Goal: Task Accomplishment & Management: Manage account settings

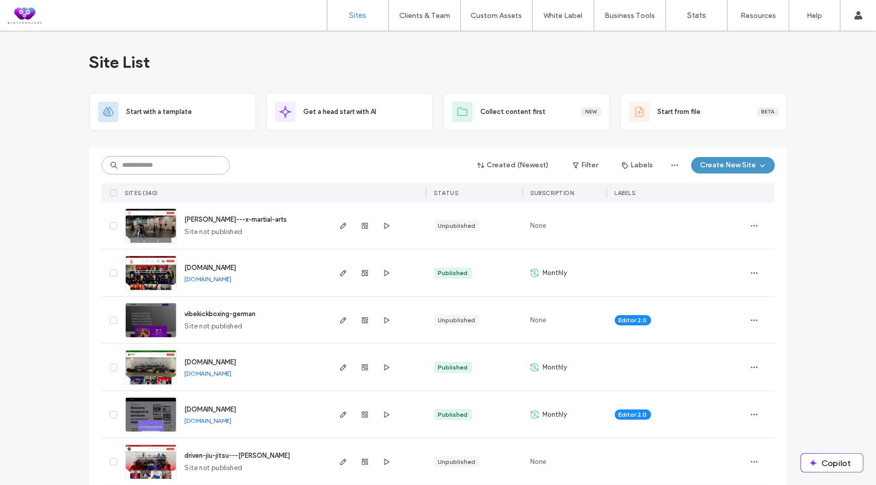
drag, startPoint x: 0, startPoint y: 0, endPoint x: 150, endPoint y: 166, distance: 224.2
click at [150, 166] on input at bounding box center [166, 165] width 128 height 18
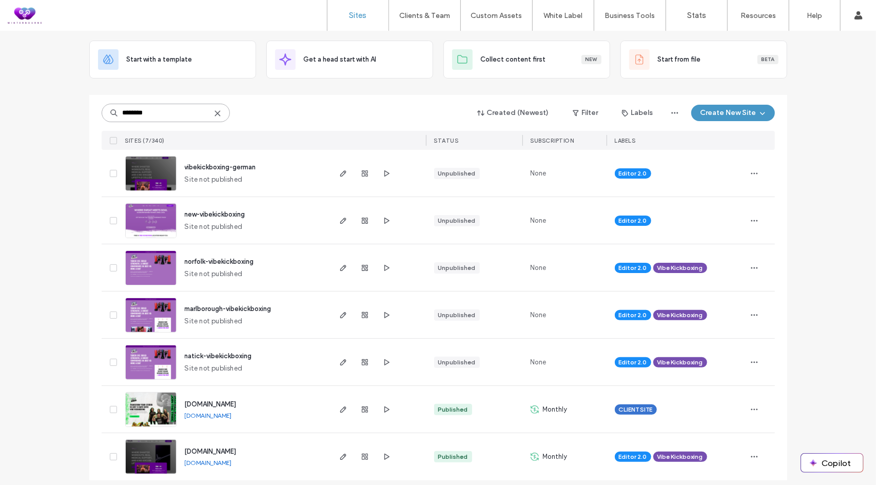
scroll to position [60, 0]
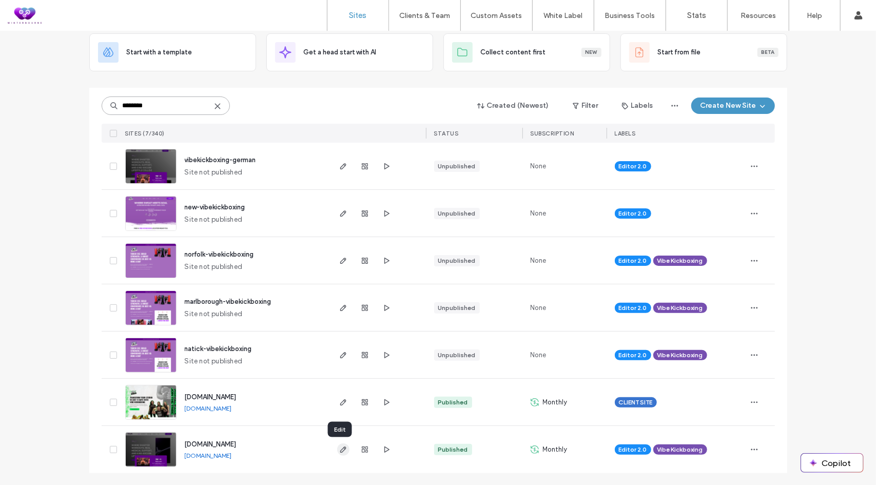
type input "********"
click at [339, 447] on icon "button" at bounding box center [343, 450] width 8 height 8
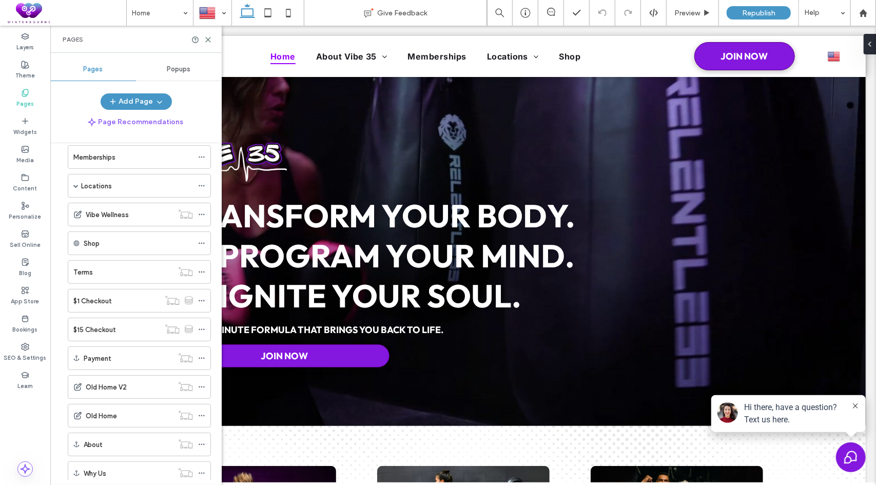
scroll to position [35, 0]
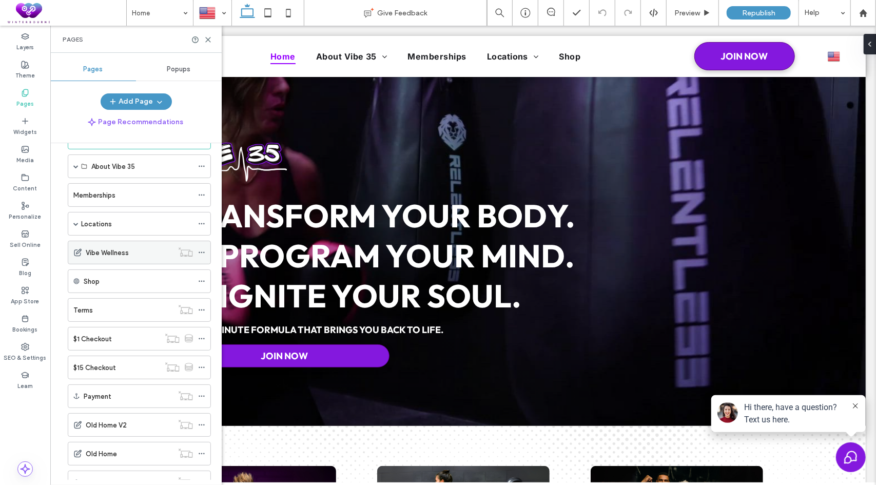
click at [110, 248] on label "Vibe Wellness" at bounding box center [107, 253] width 43 height 18
click at [208, 38] on use at bounding box center [208, 39] width 5 height 5
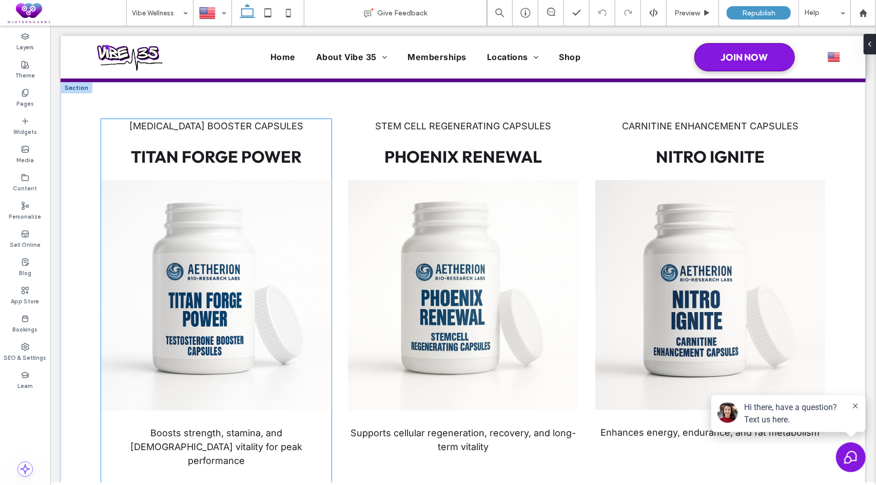
scroll to position [411, 0]
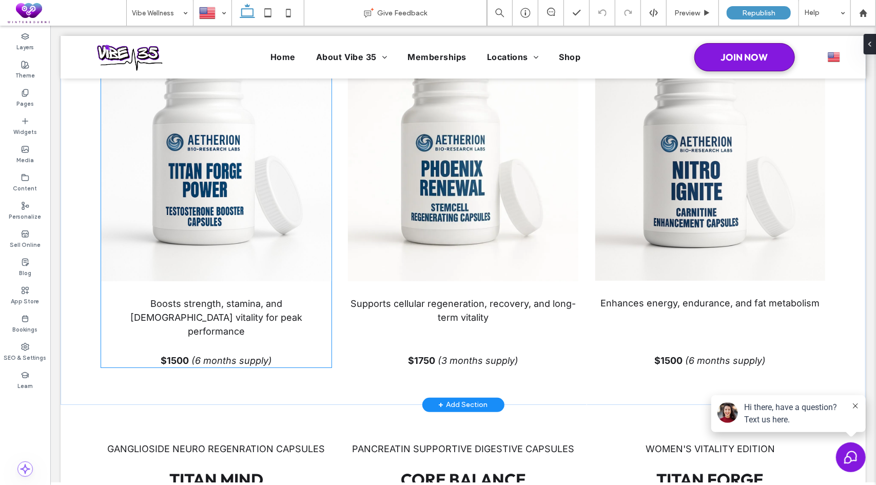
click at [231, 309] on span "Boosts strength, stamina, and [DEMOGRAPHIC_DATA] vitality for peak performance" at bounding box center [216, 317] width 172 height 38
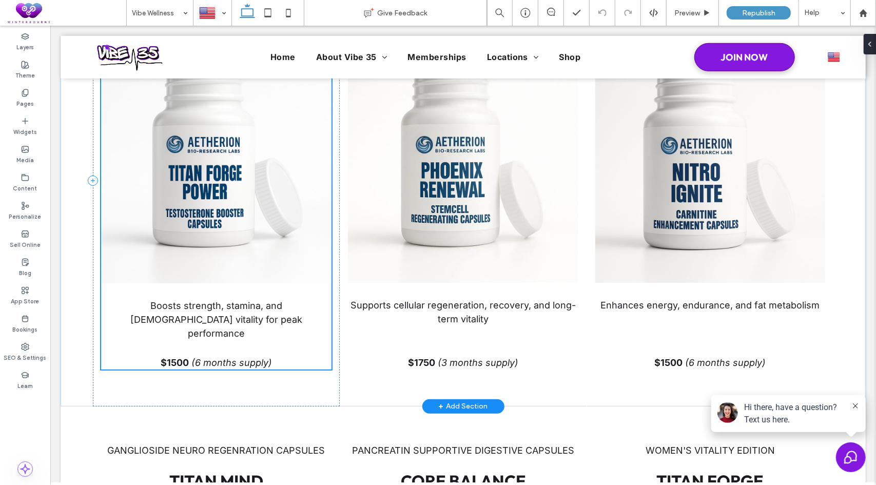
scroll to position [412, 0]
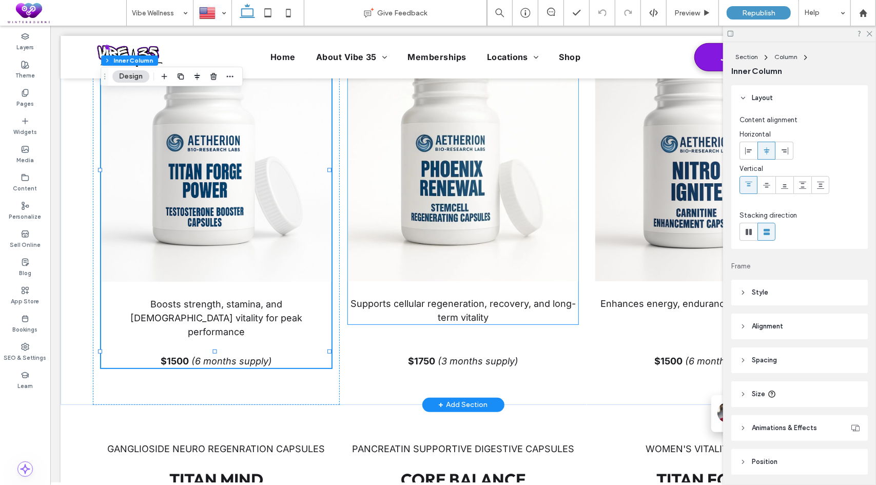
click at [514, 310] on p "Supports cellular regeneration, recovery, and long-term vitality" at bounding box center [462, 310] width 230 height 28
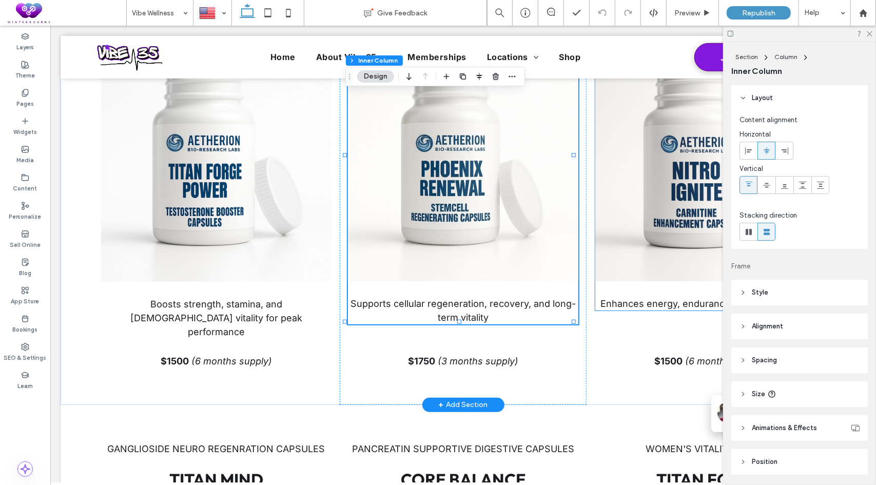
click at [648, 303] on span "Enhances energy, endurance, and fat metabolism" at bounding box center [710, 303] width 219 height 11
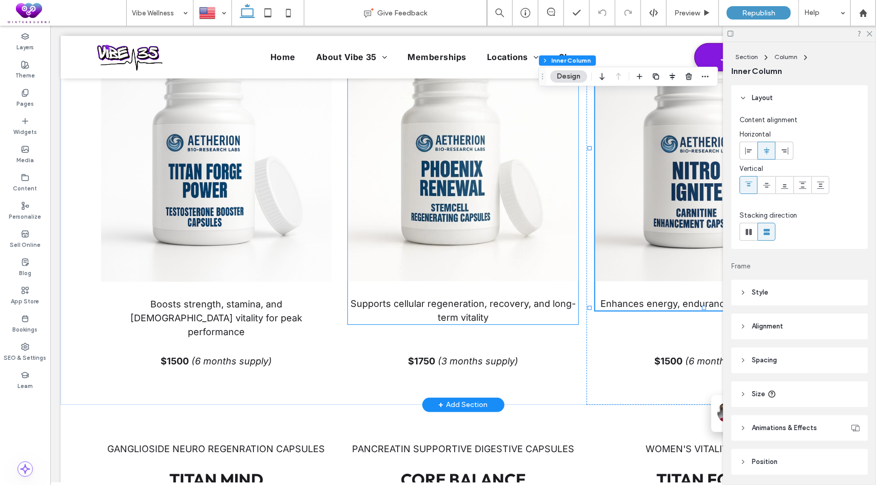
click at [455, 314] on span "Supports cellular regeneration, recovery, and long-term vitality" at bounding box center [462, 310] width 225 height 25
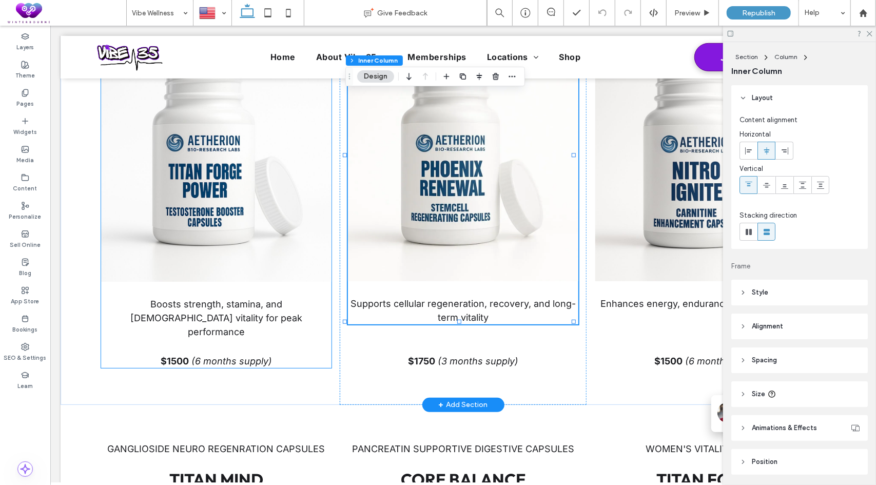
click at [283, 354] on p "$1500 (6 months supply)" at bounding box center [216, 361] width 230 height 14
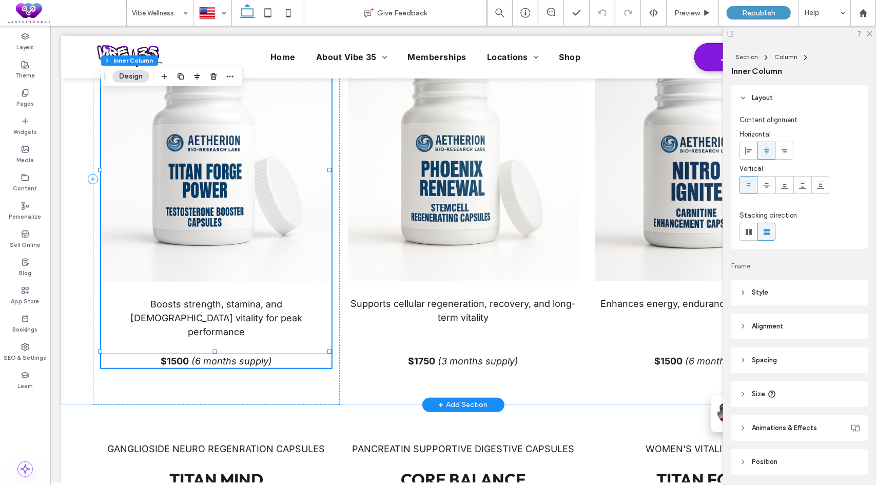
click at [261, 355] on span "(6 months supply)" at bounding box center [231, 360] width 81 height 11
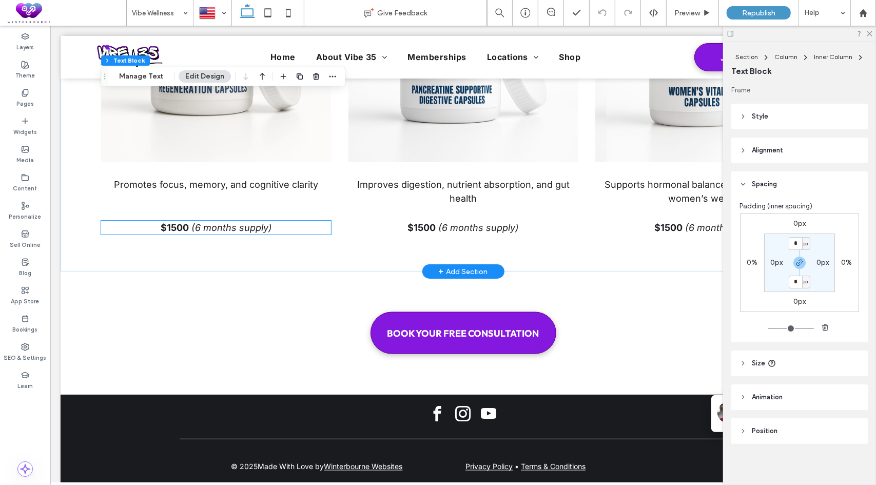
scroll to position [990, 0]
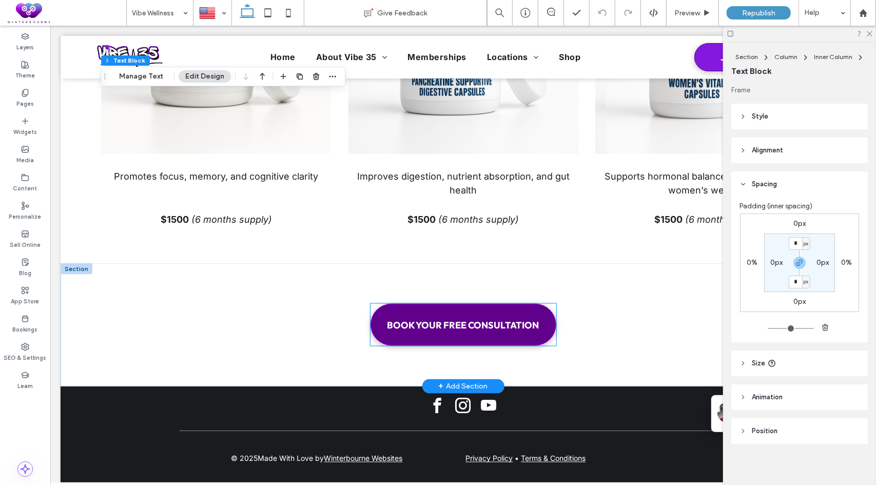
click at [493, 314] on link "BOOK YOUR FREE CONSULTATION" at bounding box center [463, 324] width 186 height 42
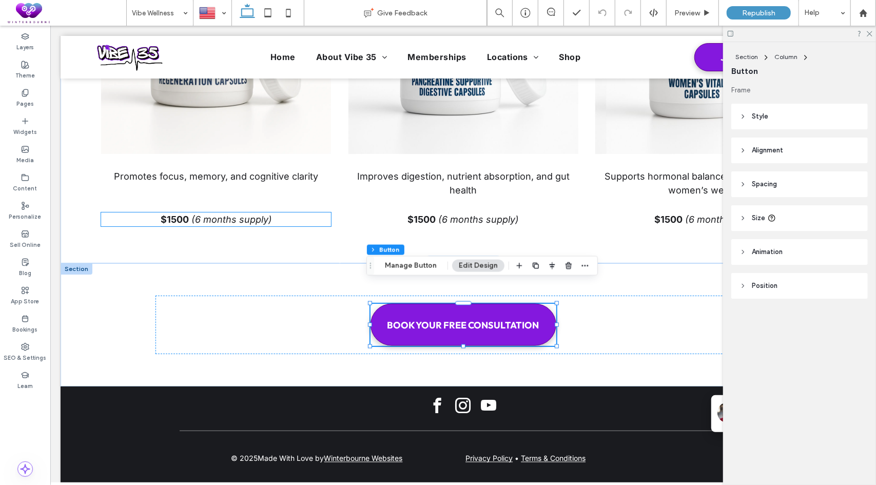
click at [257, 214] on span "(6 months supply)" at bounding box center [231, 219] width 81 height 11
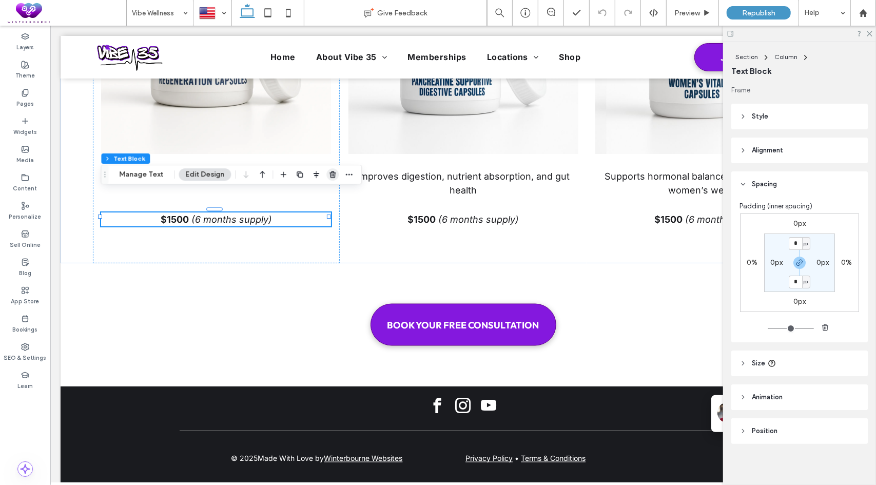
drag, startPoint x: 330, startPoint y: 175, endPoint x: 375, endPoint y: 174, distance: 45.7
click at [330, 175] on use "button" at bounding box center [333, 174] width 6 height 7
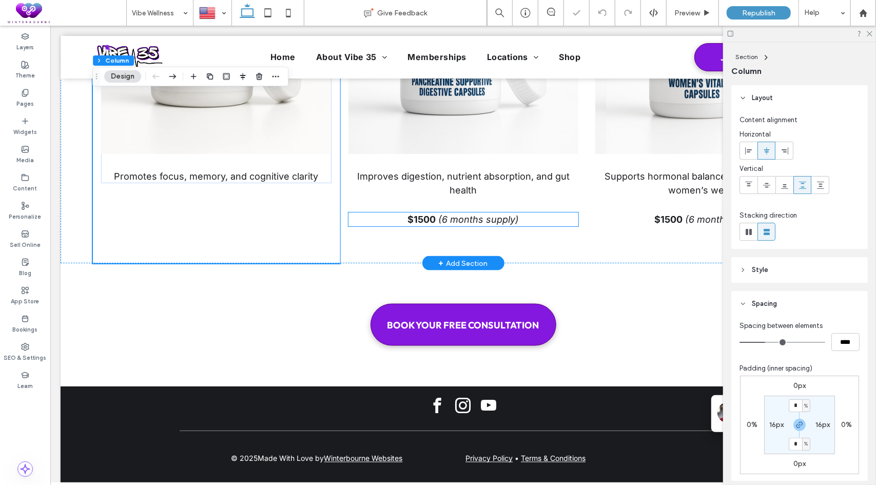
click at [493, 214] on span "(6 months supply)" at bounding box center [478, 219] width 81 height 11
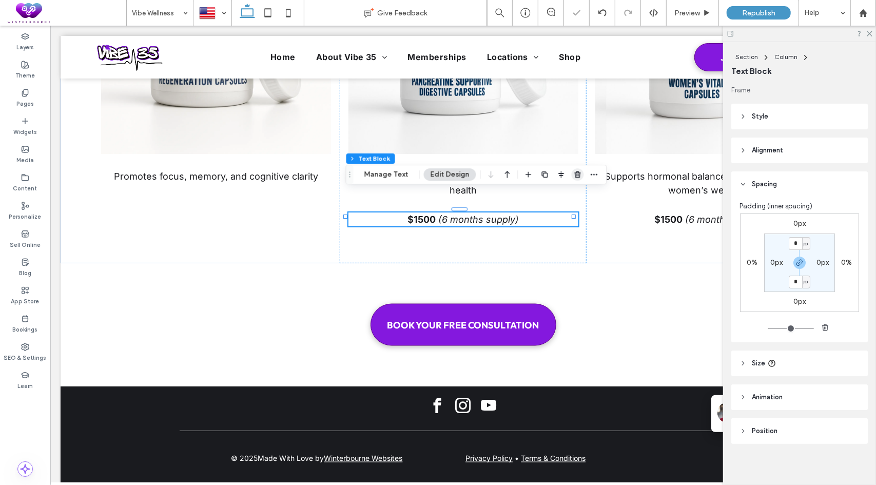
click at [577, 169] on span "button" at bounding box center [578, 174] width 12 height 12
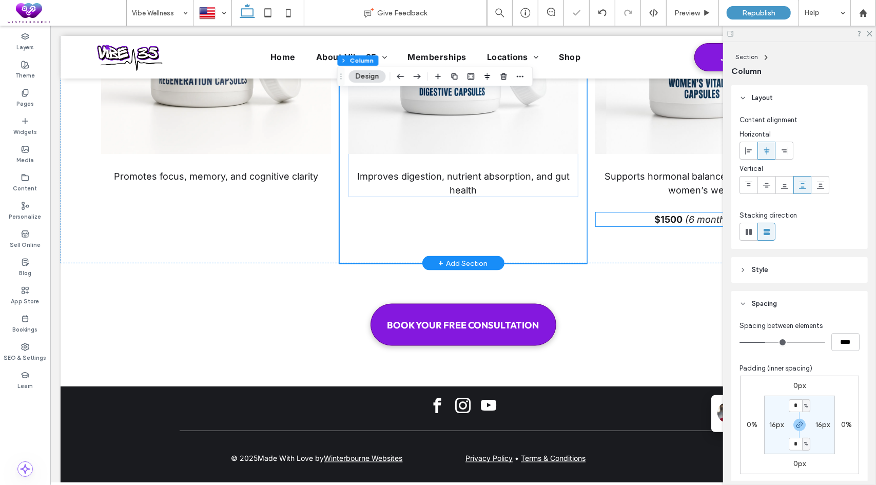
click at [669, 214] on strong "$1500" at bounding box center [668, 219] width 28 height 11
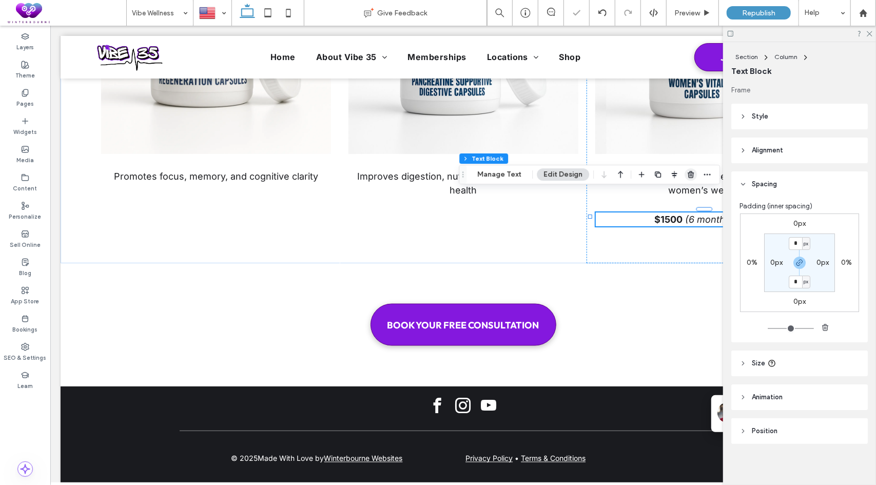
drag, startPoint x: 689, startPoint y: 176, endPoint x: 546, endPoint y: 167, distance: 143.5
click at [689, 176] on icon "button" at bounding box center [691, 174] width 8 height 8
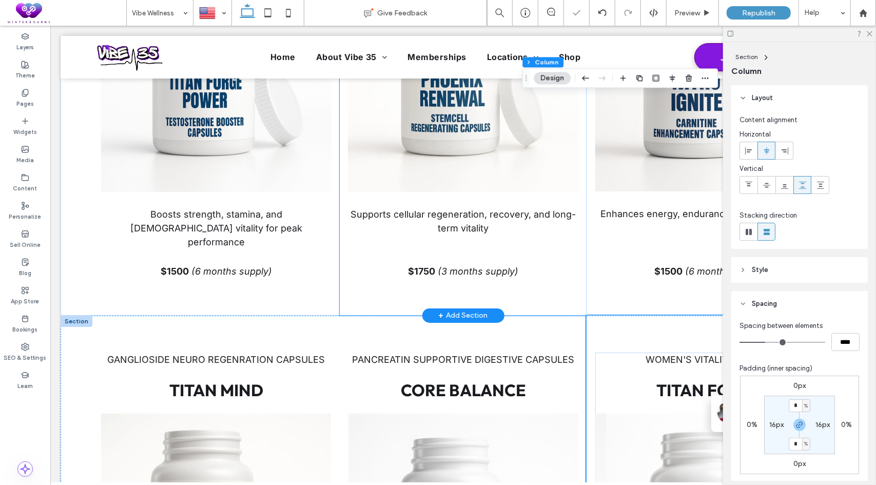
scroll to position [499, 0]
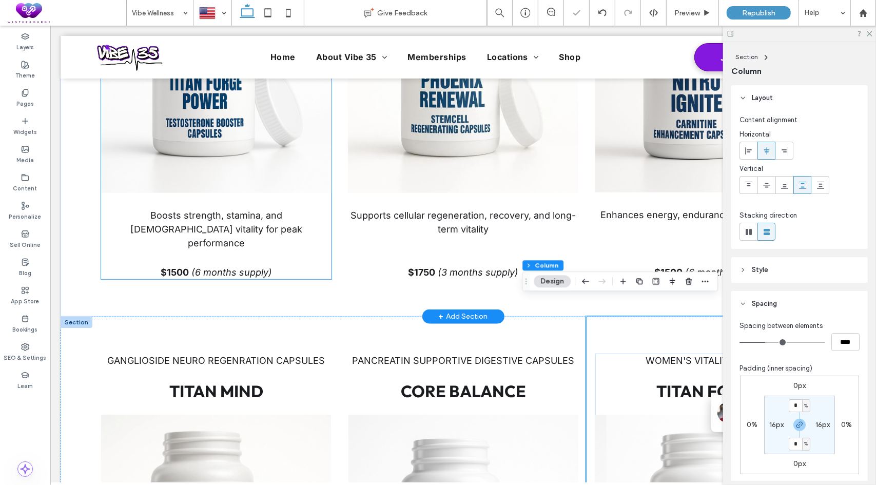
click at [275, 265] on p "$1500 (6 months supply)" at bounding box center [216, 272] width 230 height 14
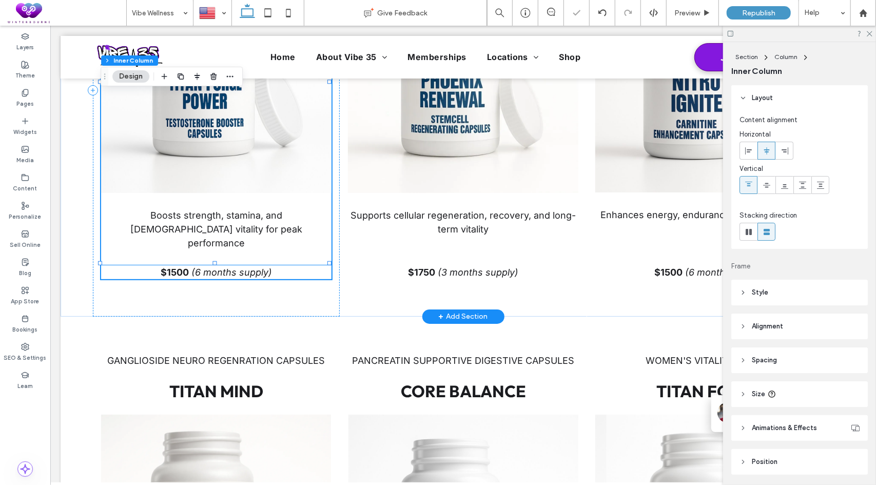
click at [267, 266] on span "(6 months supply)" at bounding box center [231, 271] width 81 height 11
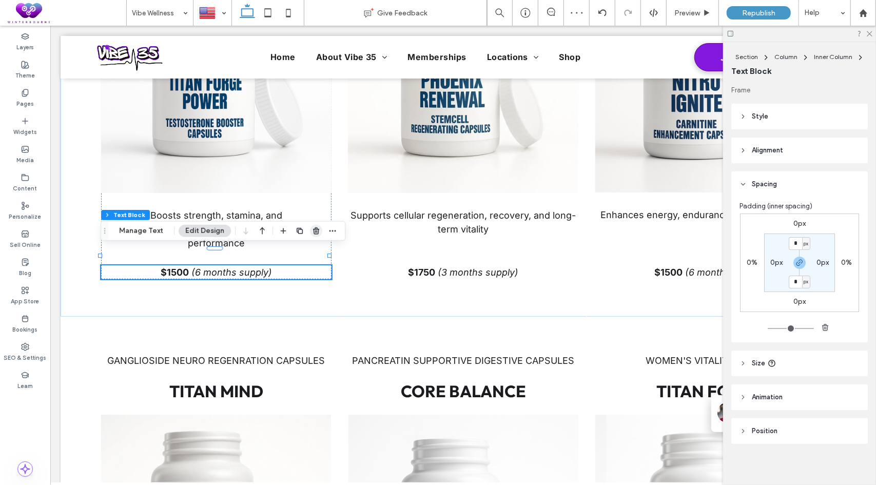
click at [314, 230] on use "button" at bounding box center [316, 230] width 6 height 7
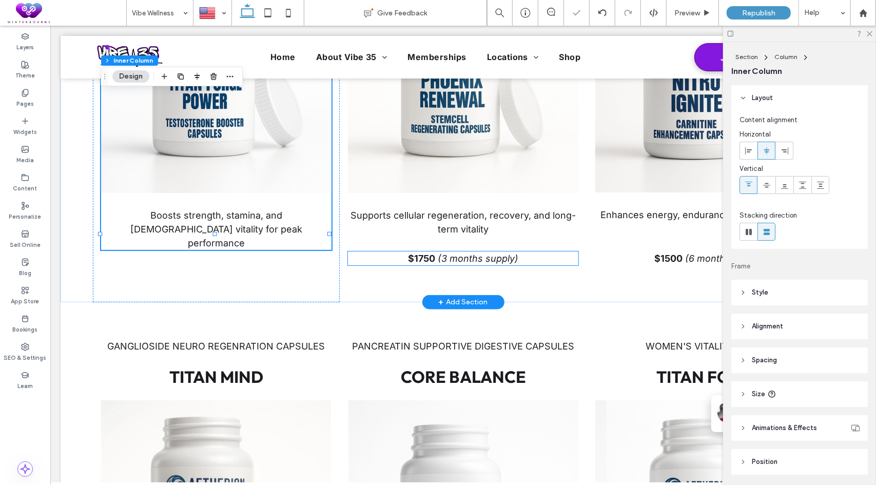
click at [493, 257] on span "(3 months supply)" at bounding box center [477, 258] width 81 height 11
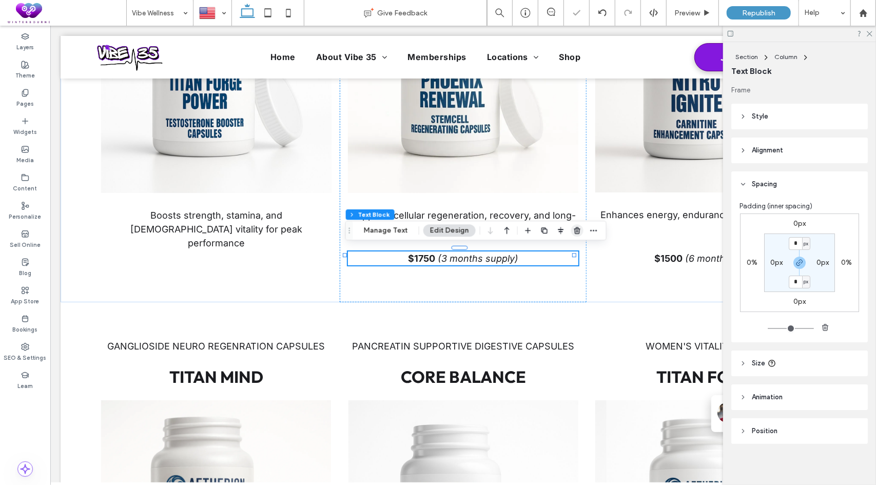
drag, startPoint x: 543, startPoint y: 208, endPoint x: 575, endPoint y: 230, distance: 39.0
click at [575, 230] on icon "button" at bounding box center [577, 230] width 8 height 8
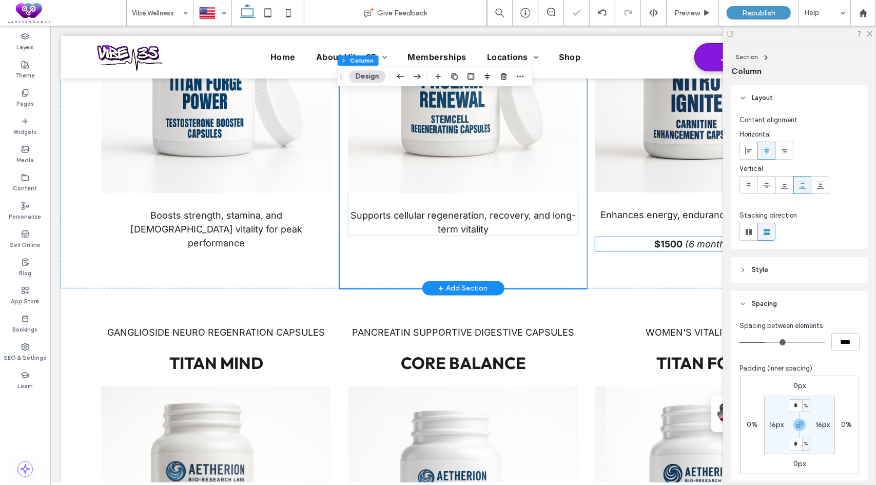
click at [655, 247] on p "$1500 (6 months supply)" at bounding box center [710, 244] width 230 height 14
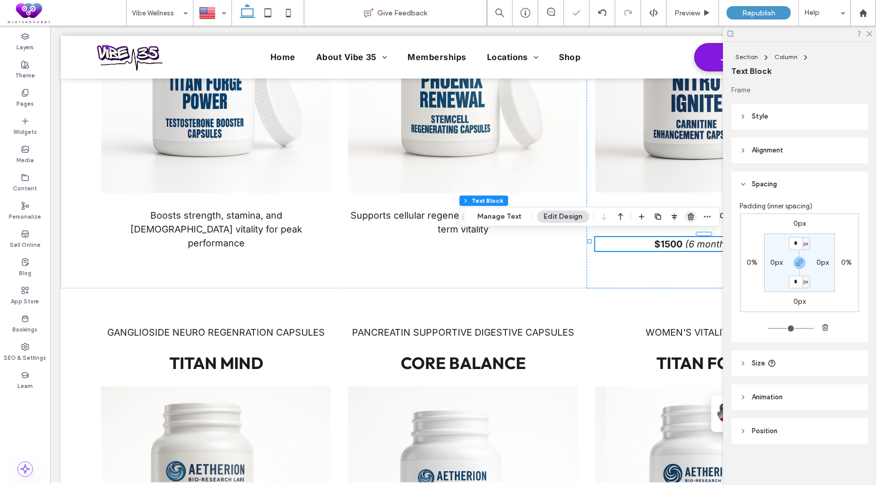
click at [689, 214] on icon "button" at bounding box center [691, 216] width 8 height 8
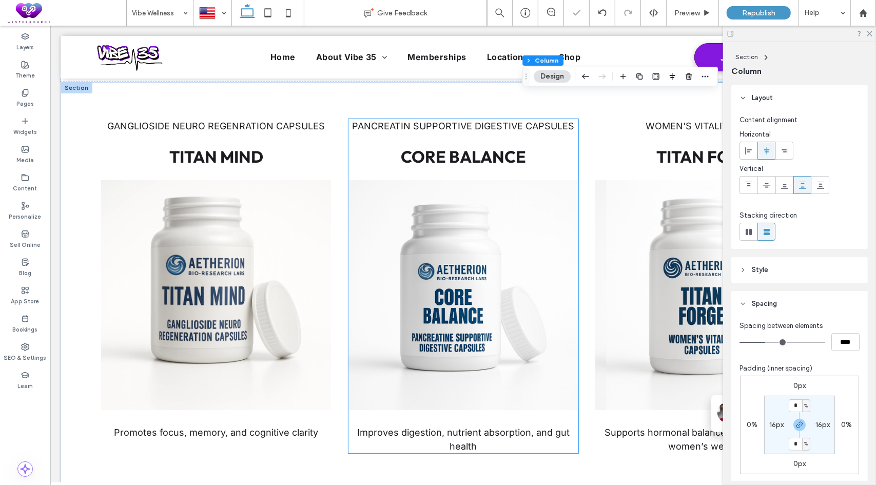
scroll to position [858, 0]
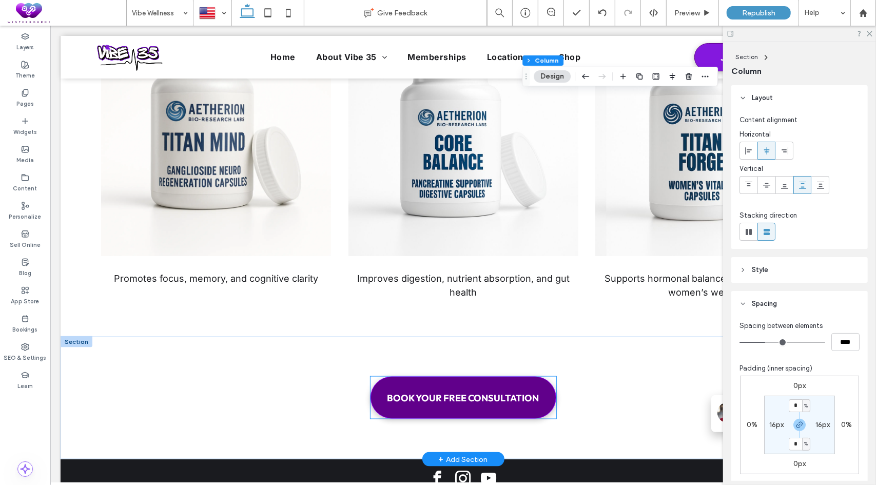
click at [522, 392] on span "BOOK YOUR FREE CONSULTATION" at bounding box center [463, 398] width 152 height 12
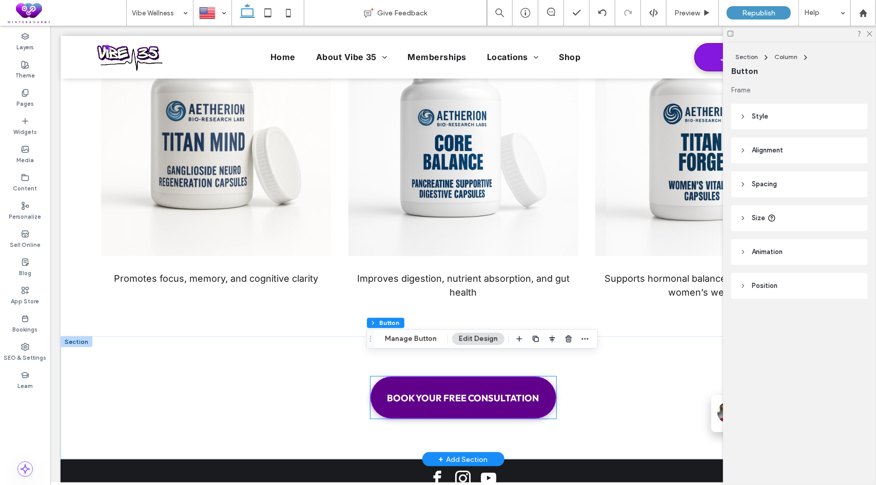
type input "**"
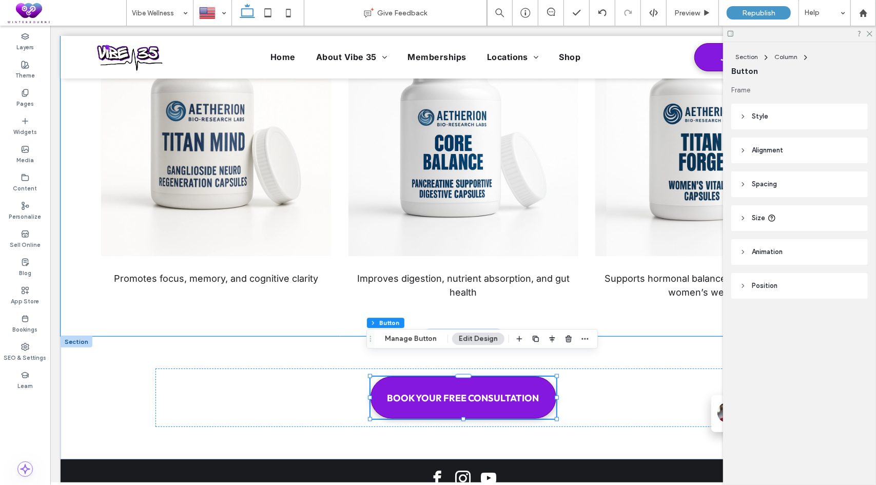
click at [76, 215] on div "Ganglioside NEURO REGENRATION Capsules Titan Mind Promotes focus, memory, and c…" at bounding box center [462, 132] width 805 height 409
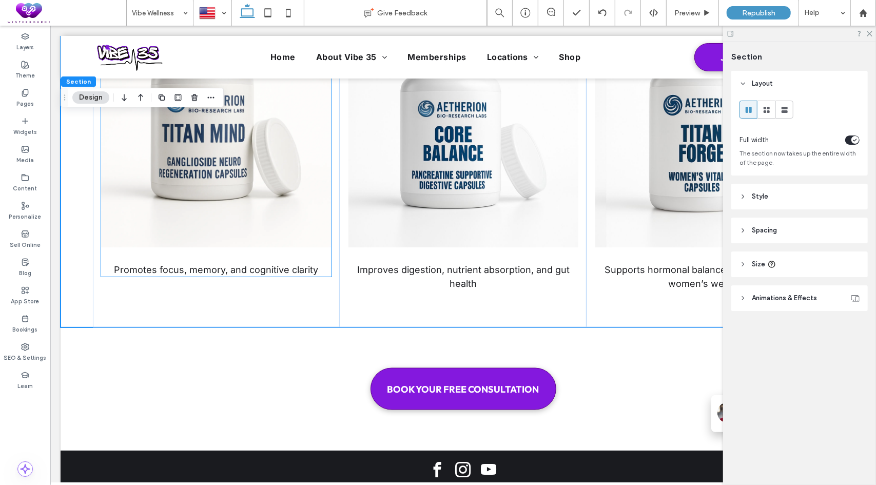
scroll to position [910, 0]
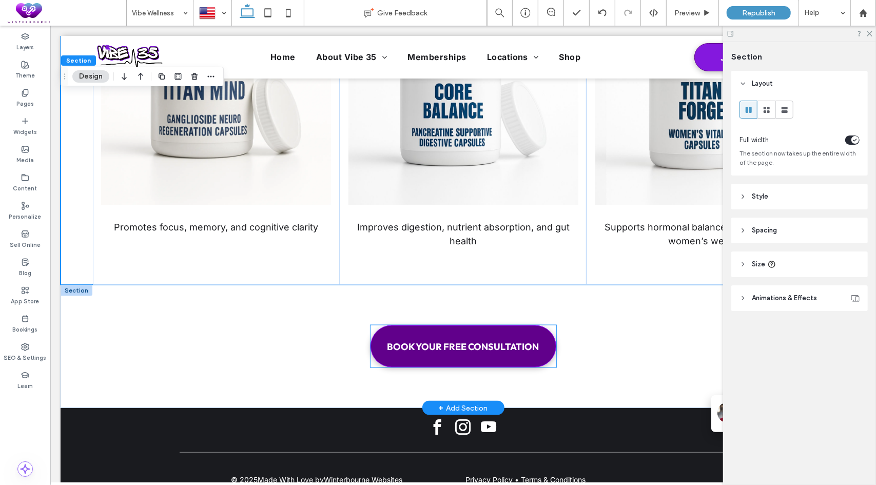
click at [528, 325] on link "BOOK YOUR FREE CONSULTATION" at bounding box center [463, 346] width 186 height 42
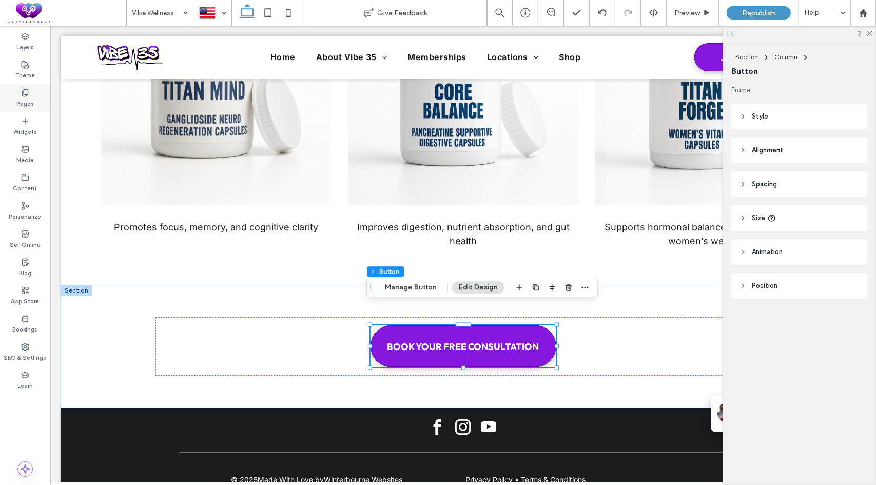
click at [31, 101] on label "Pages" at bounding box center [24, 102] width 17 height 11
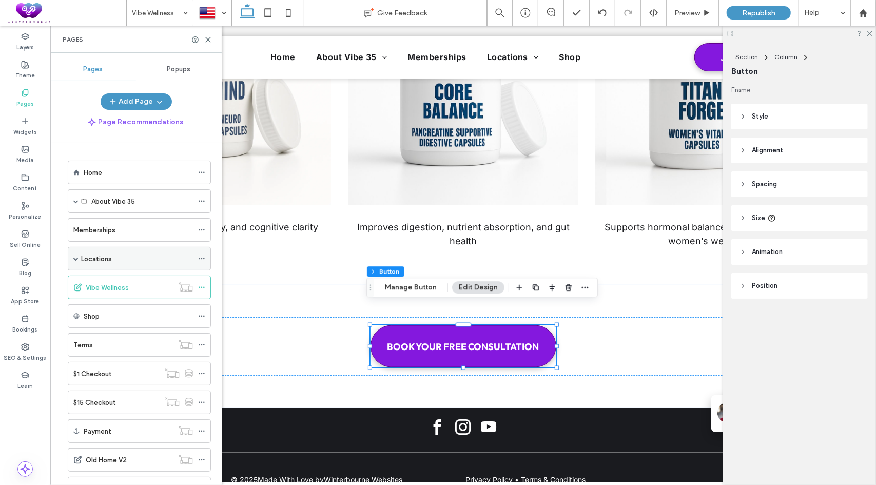
click at [75, 259] on span at bounding box center [75, 258] width 5 height 23
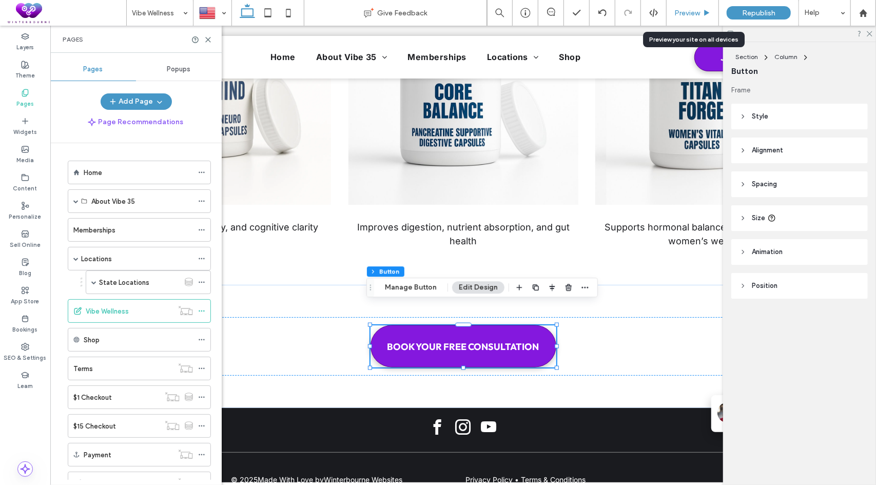
click at [690, 8] on div "Preview" at bounding box center [693, 13] width 52 height 26
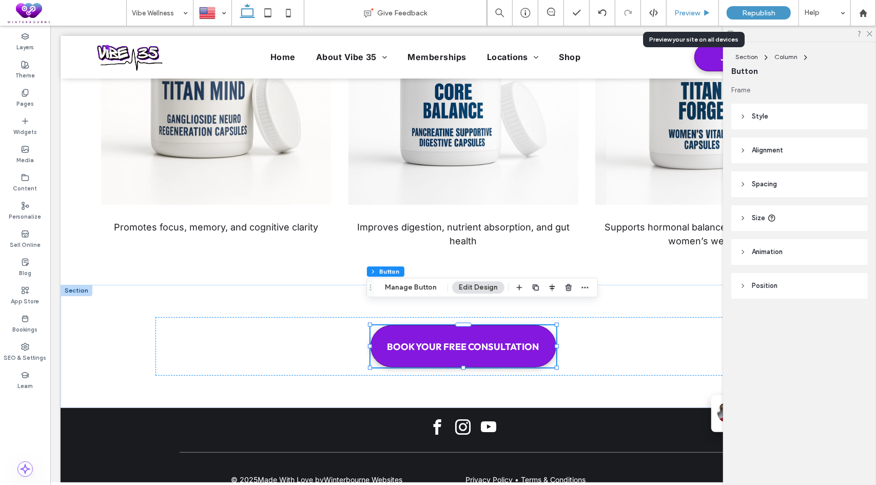
click at [693, 11] on span "Preview" at bounding box center [687, 13] width 26 height 9
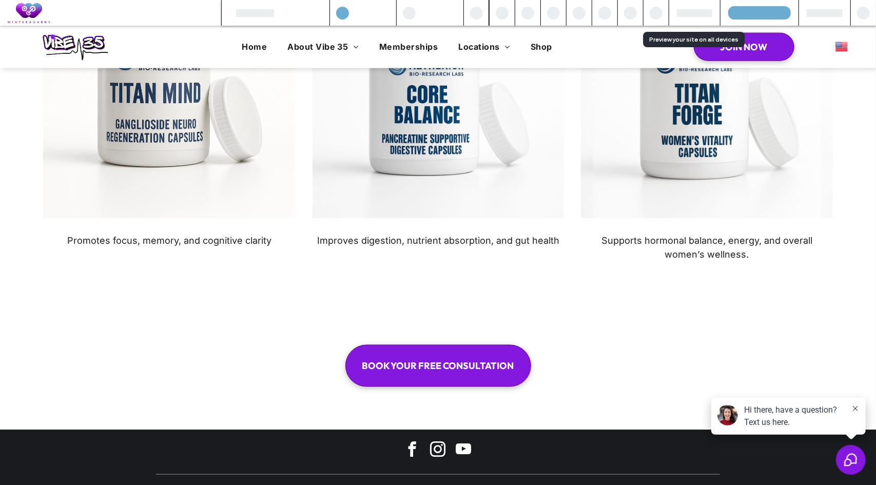
scroll to position [938, 0]
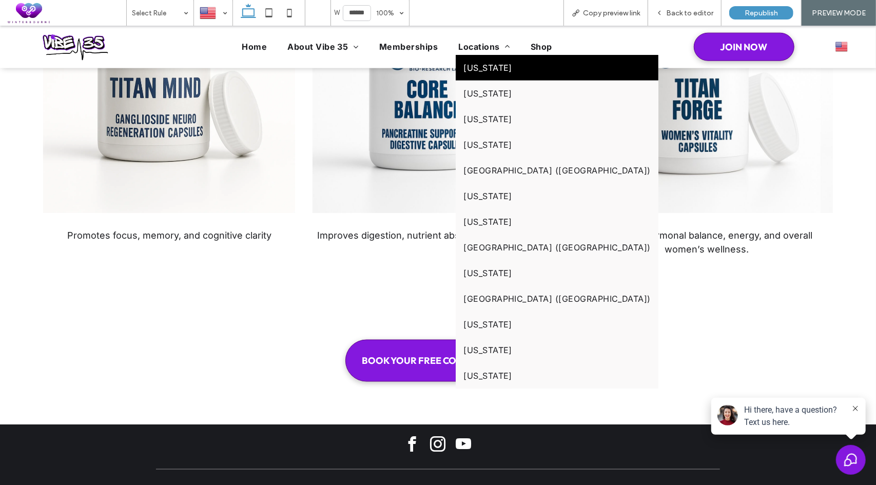
click at [488, 70] on span "[US_STATE]" at bounding box center [487, 67] width 49 height 10
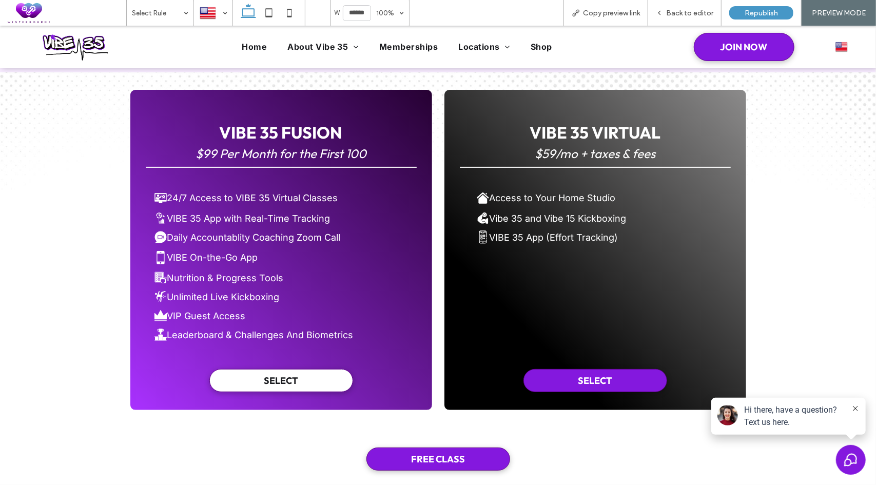
scroll to position [90, 0]
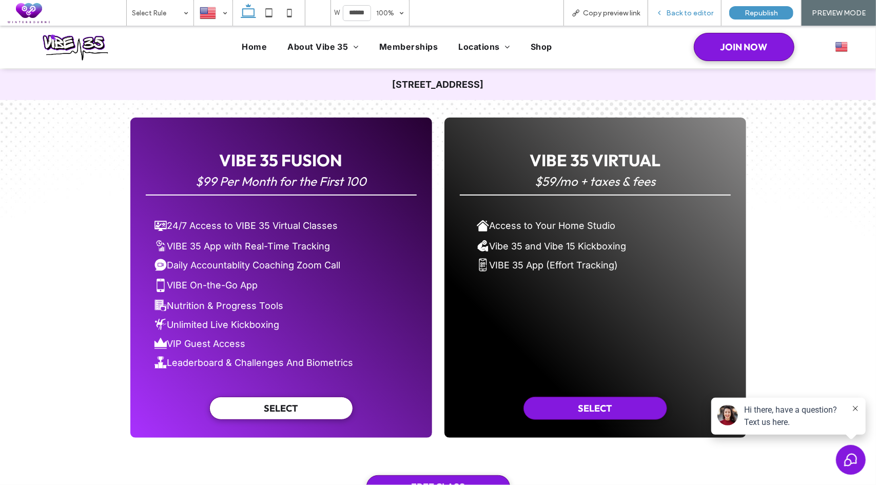
click at [680, 11] on span "Back to editor" at bounding box center [689, 13] width 47 height 9
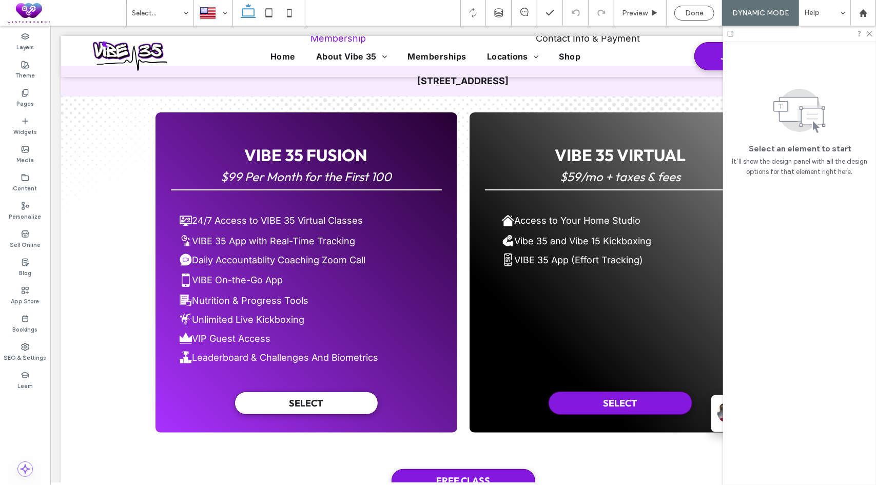
scroll to position [99, 0]
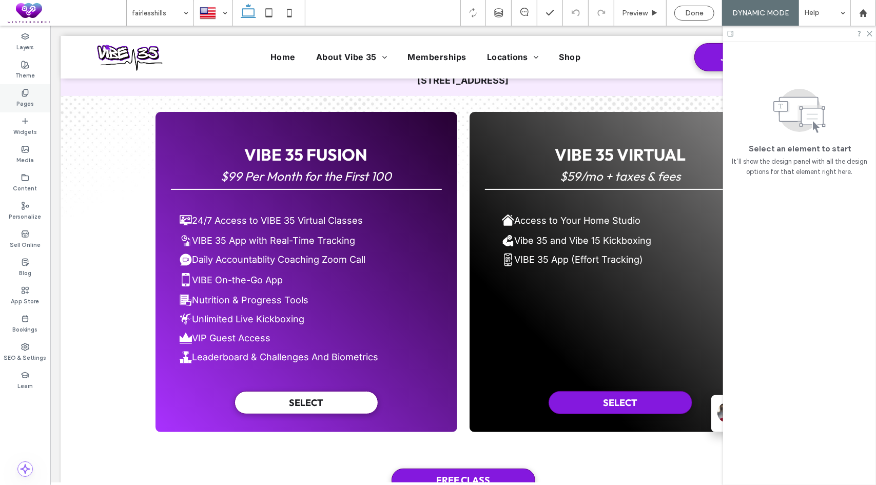
click at [17, 90] on div "Pages" at bounding box center [25, 98] width 50 height 28
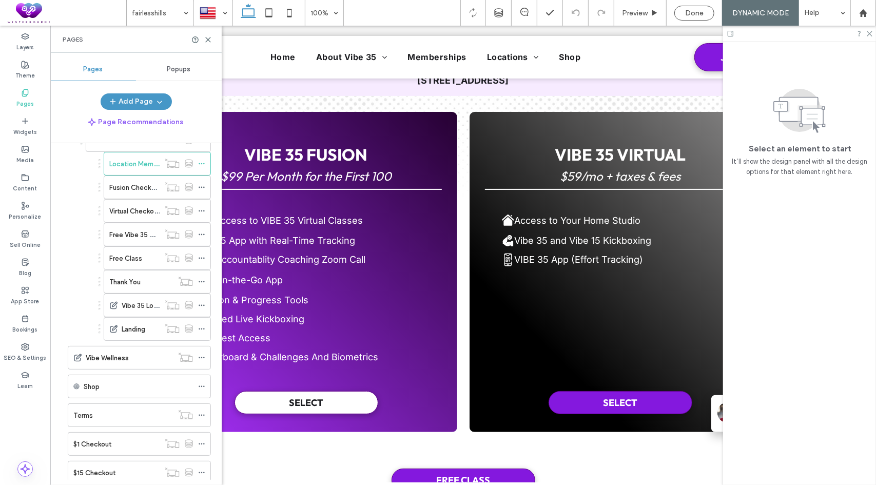
scroll to position [142, 0]
click at [110, 356] on label "Vibe Wellness" at bounding box center [107, 359] width 43 height 18
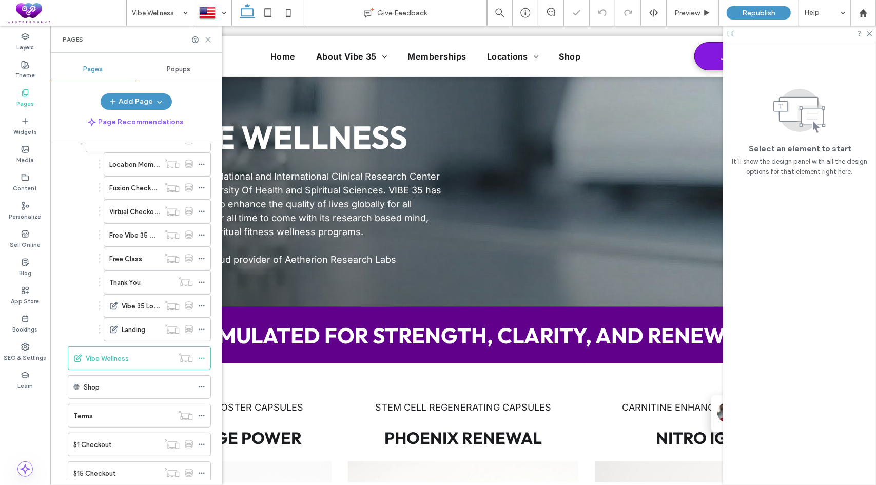
click at [206, 39] on icon at bounding box center [208, 40] width 8 height 8
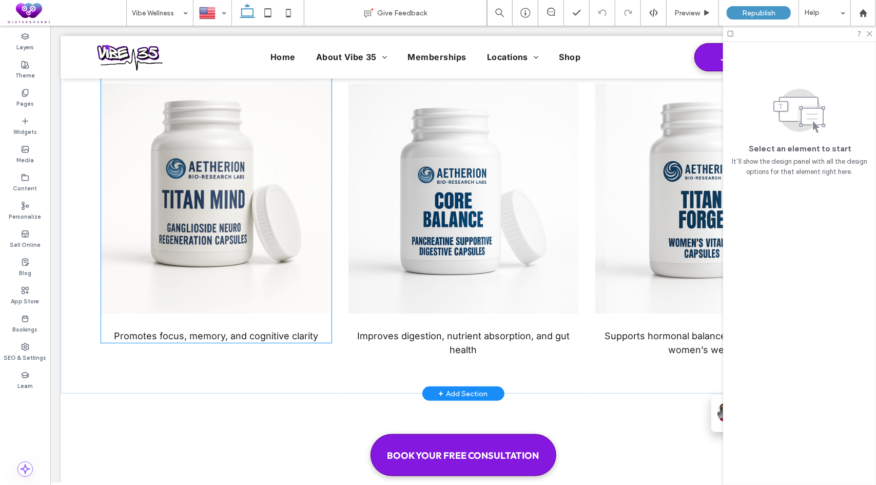
scroll to position [931, 0]
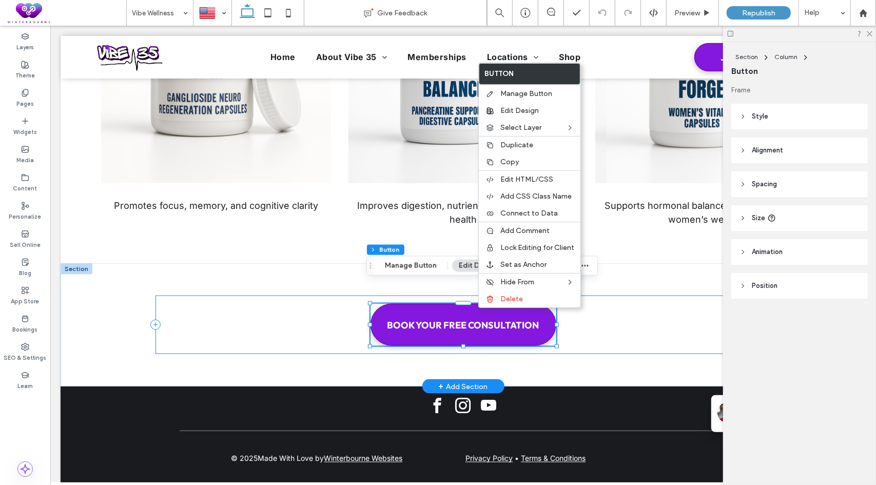
click at [329, 304] on div "BOOK YOUR FREE CONSULTATION" at bounding box center [463, 324] width 616 height 59
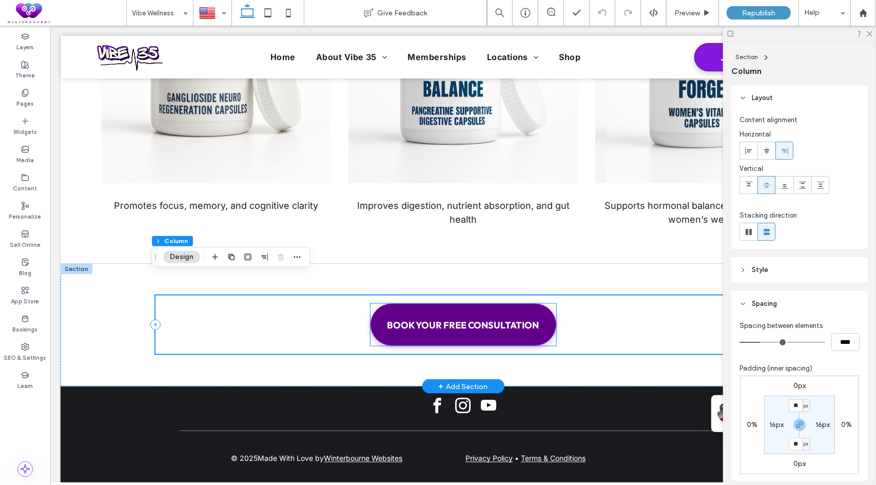
click at [467, 319] on span "BOOK YOUR FREE CONSULTATION" at bounding box center [463, 325] width 152 height 12
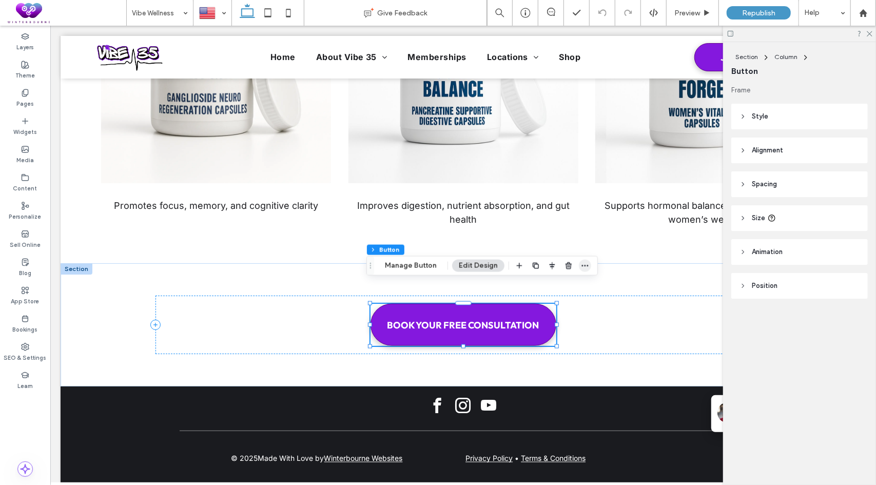
click at [583, 266] on icon "button" at bounding box center [585, 266] width 8 height 8
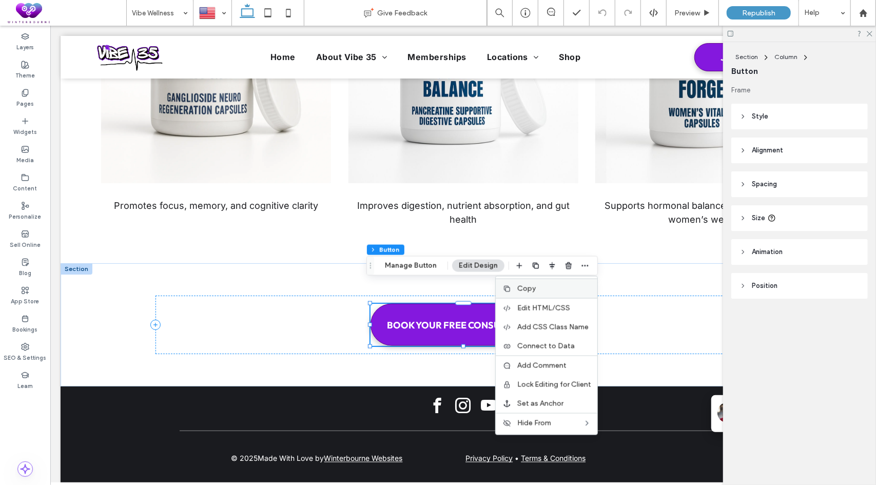
click at [537, 289] on label "Copy" at bounding box center [554, 288] width 74 height 9
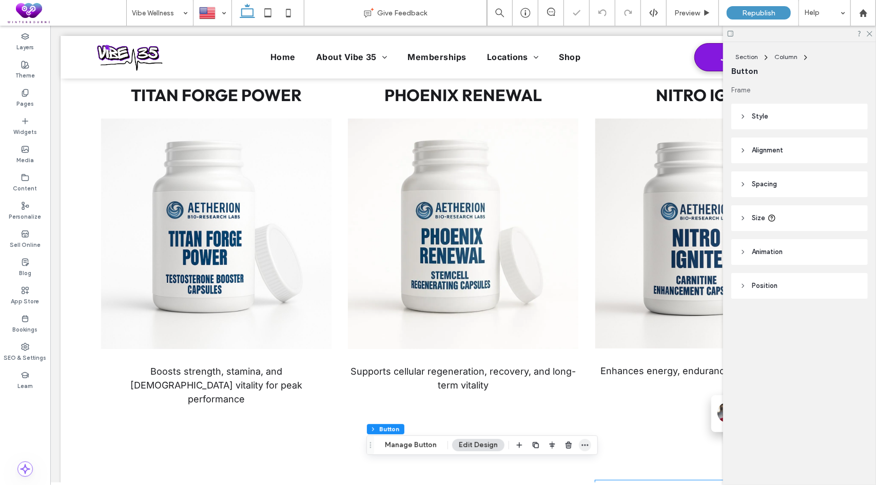
scroll to position [0, 0]
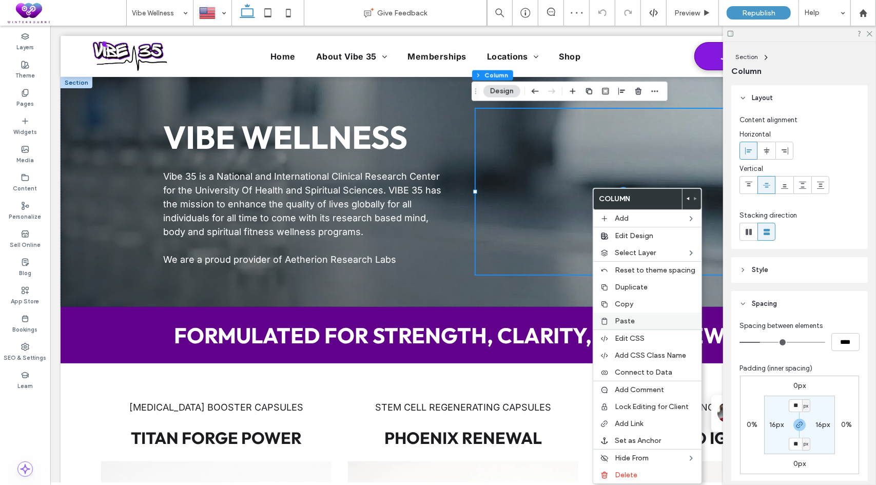
click at [615, 317] on span "Paste" at bounding box center [625, 321] width 20 height 9
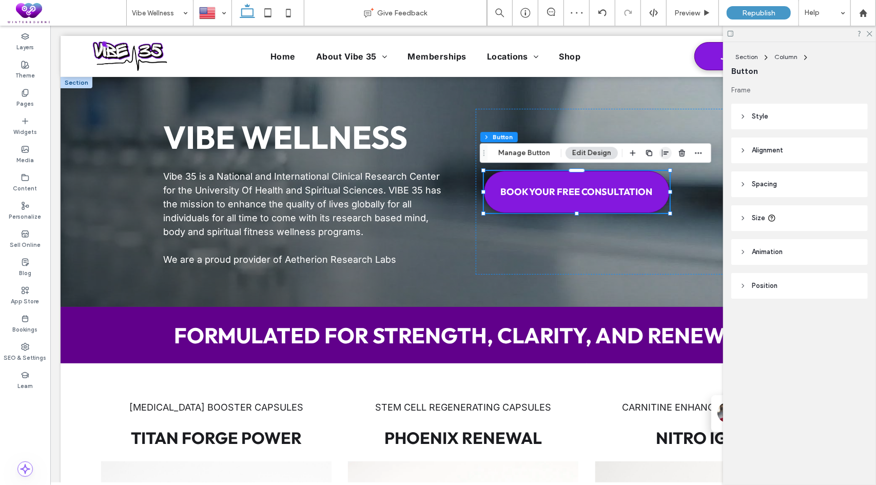
click at [664, 154] on use "button" at bounding box center [665, 152] width 7 height 7
click at [655, 172] on use "center" at bounding box center [655, 172] width 6 height 7
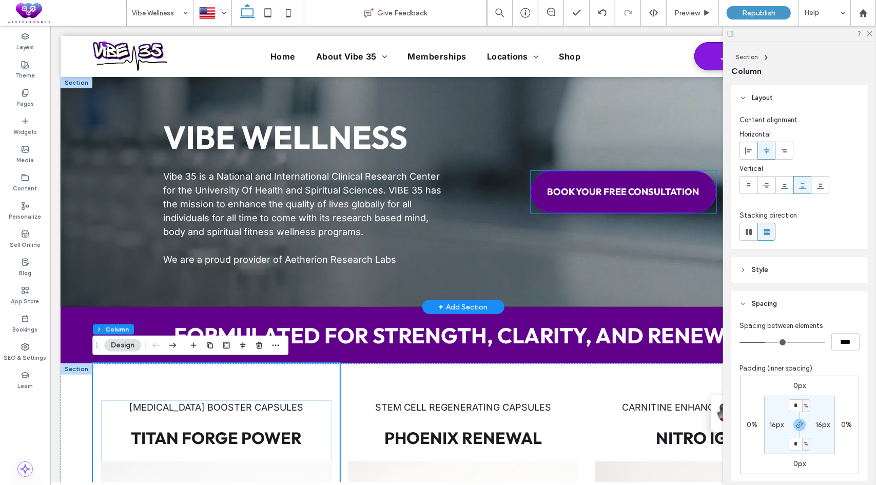
click at [667, 187] on span "BOOK YOUR FREE CONSULTATION" at bounding box center [623, 191] width 152 height 12
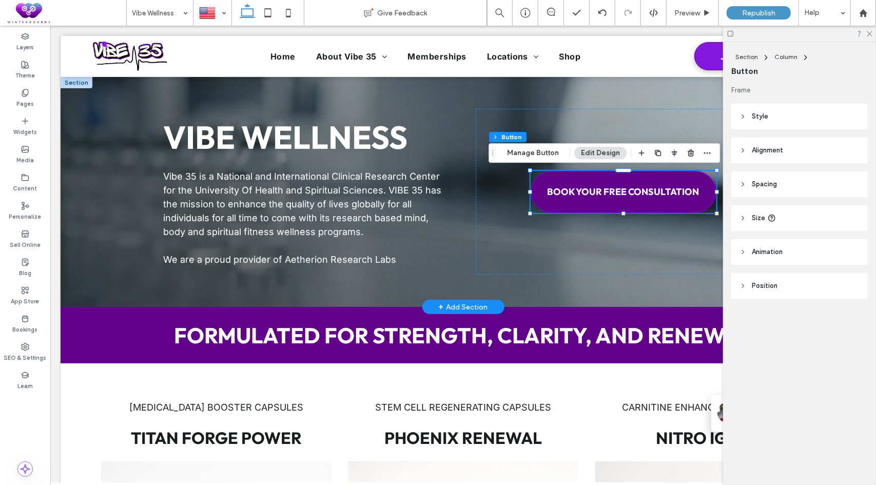
type input "**"
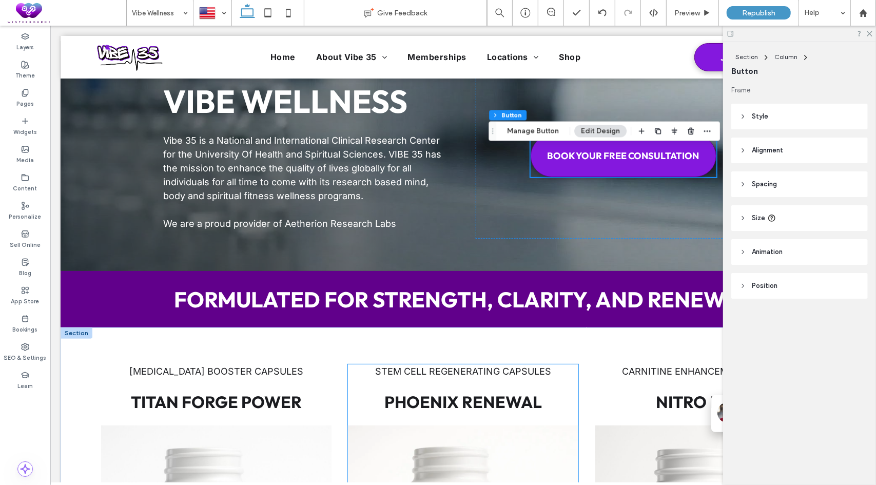
scroll to position [7, 0]
